Goal: Information Seeking & Learning: Learn about a topic

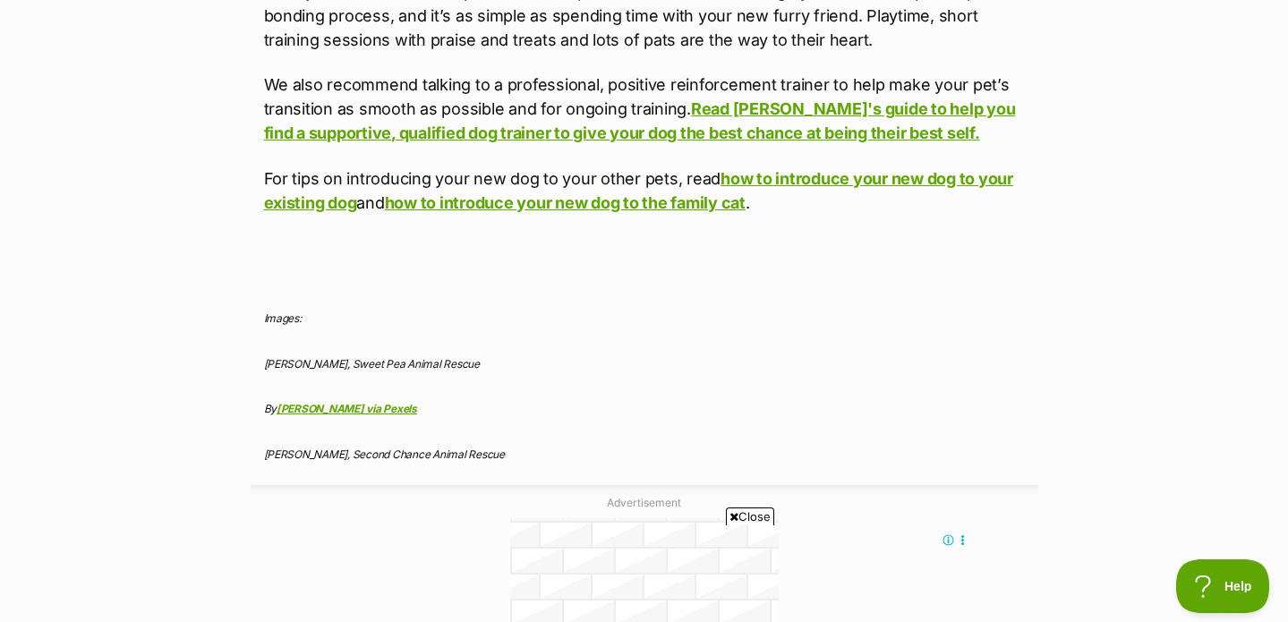
scroll to position [5128, 0]
